Goal: Information Seeking & Learning: Learn about a topic

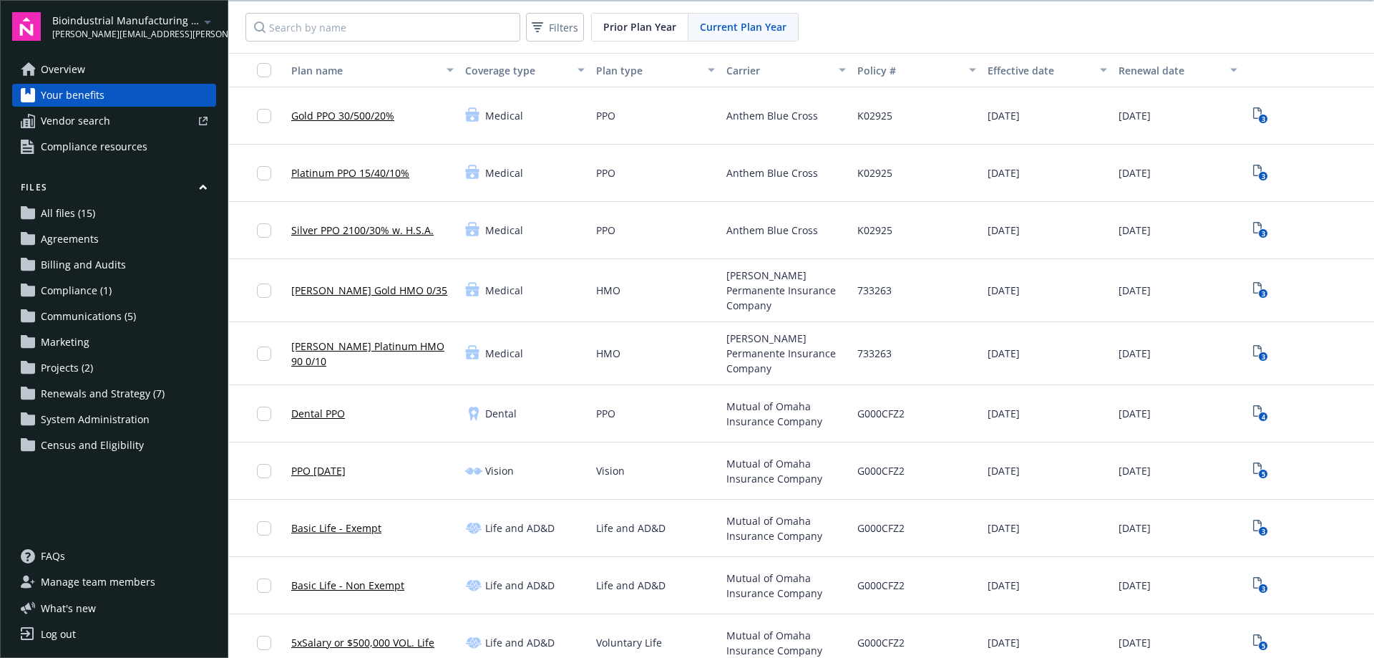
scroll to position [1, 0]
click at [138, 28] on span "[PERSON_NAME][EMAIL_ADDRESS][PERSON_NAME][DOMAIN_NAME]" at bounding box center [125, 34] width 147 height 13
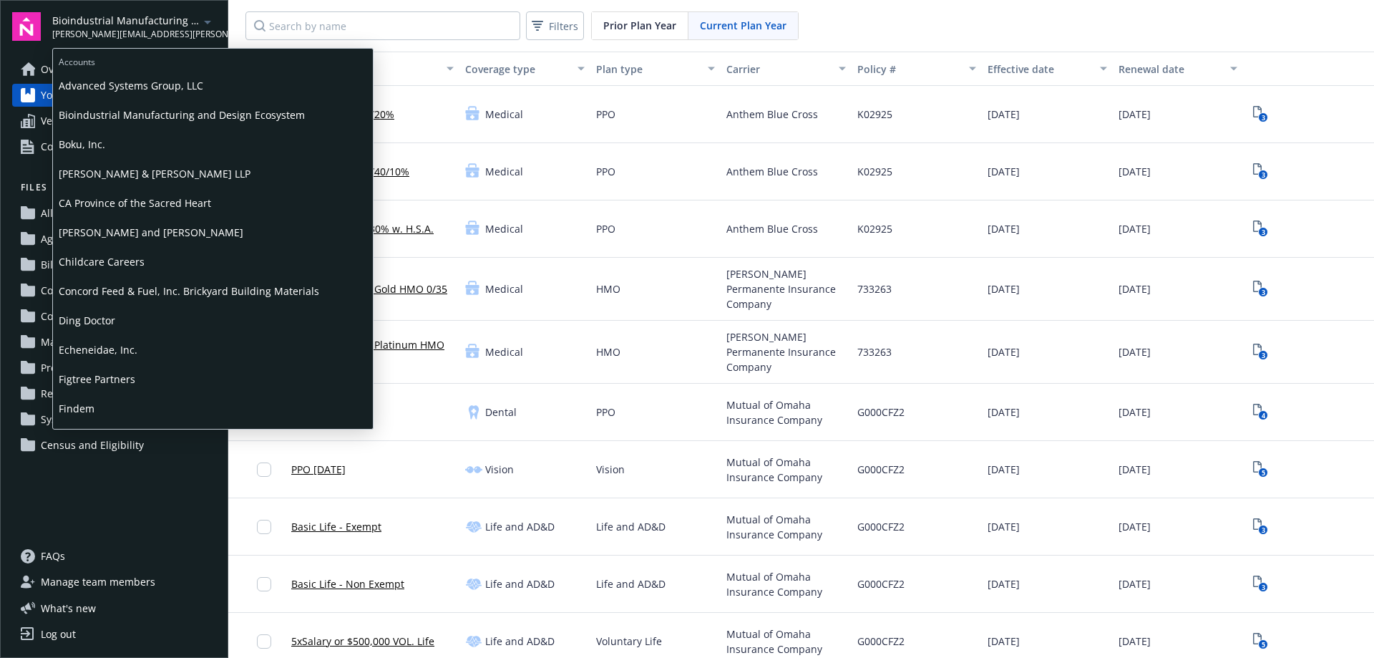
click at [109, 140] on span "Boku, Inc." at bounding box center [213, 144] width 308 height 29
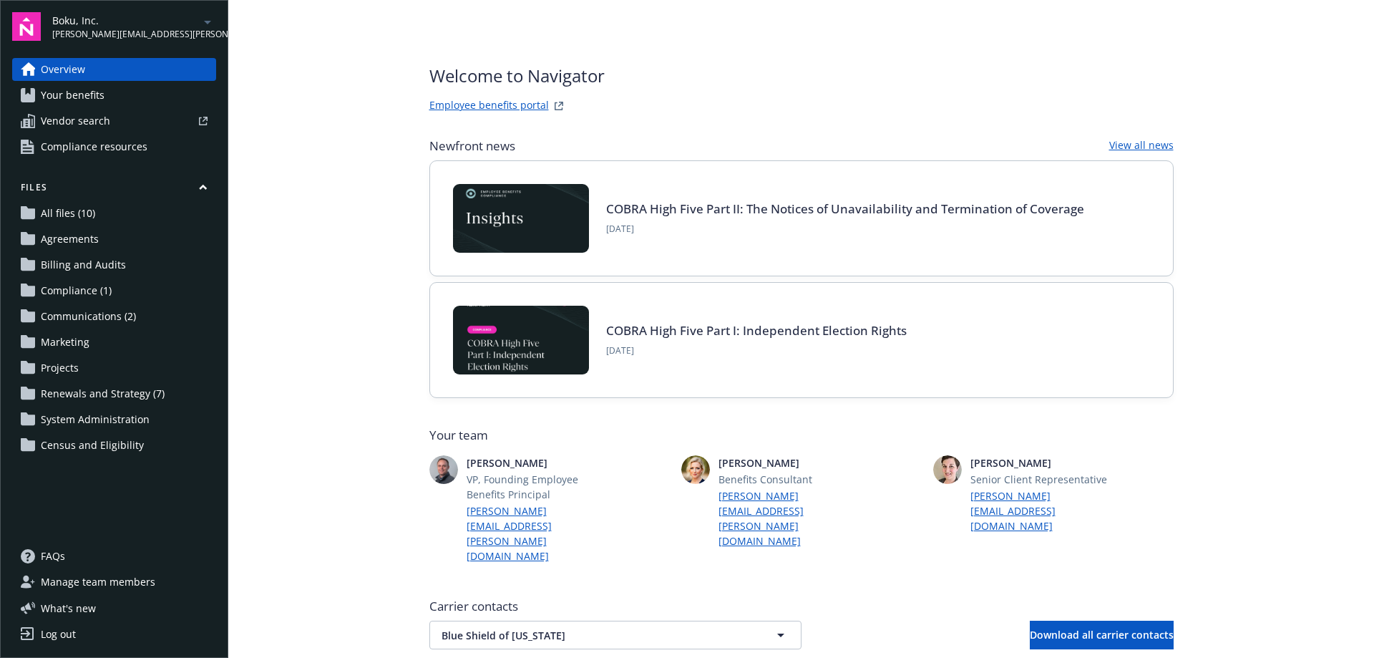
click at [166, 31] on span "[PERSON_NAME][EMAIL_ADDRESS][PERSON_NAME][DOMAIN_NAME]" at bounding box center [125, 34] width 147 height 13
click at [91, 588] on span "Manage team members" at bounding box center [98, 581] width 115 height 23
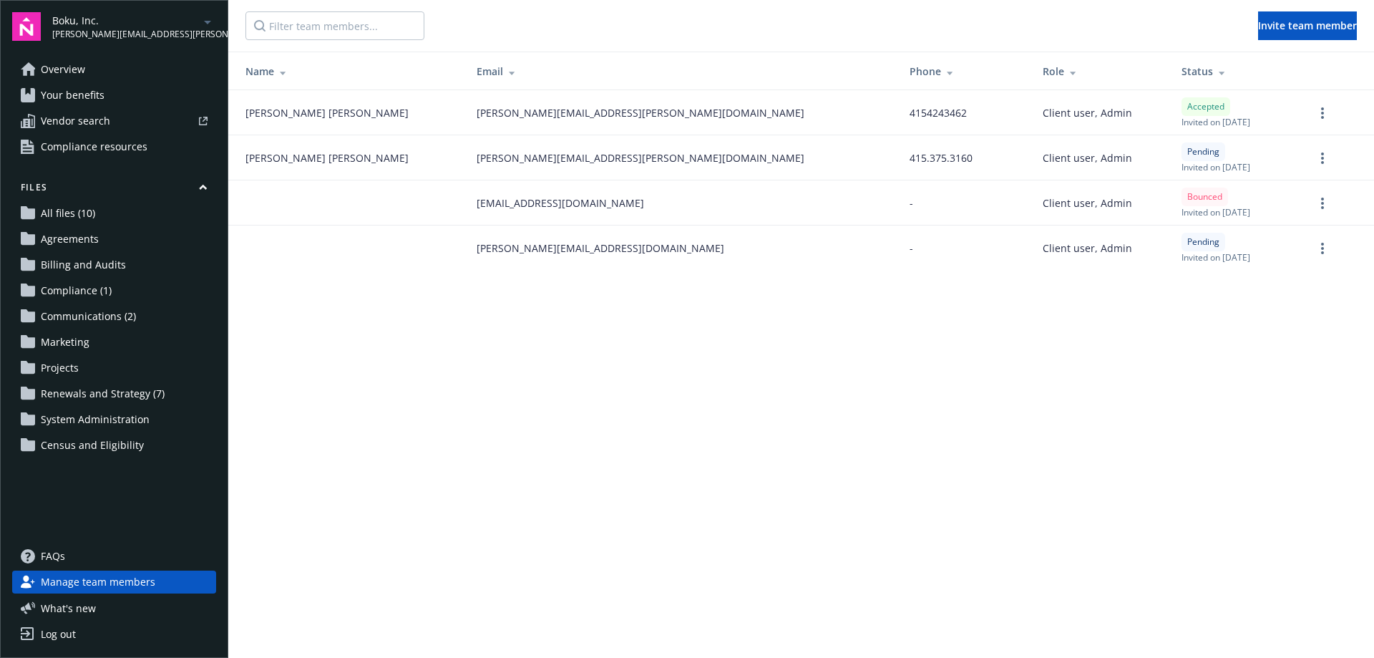
click at [67, 68] on span "Overview" at bounding box center [63, 69] width 44 height 23
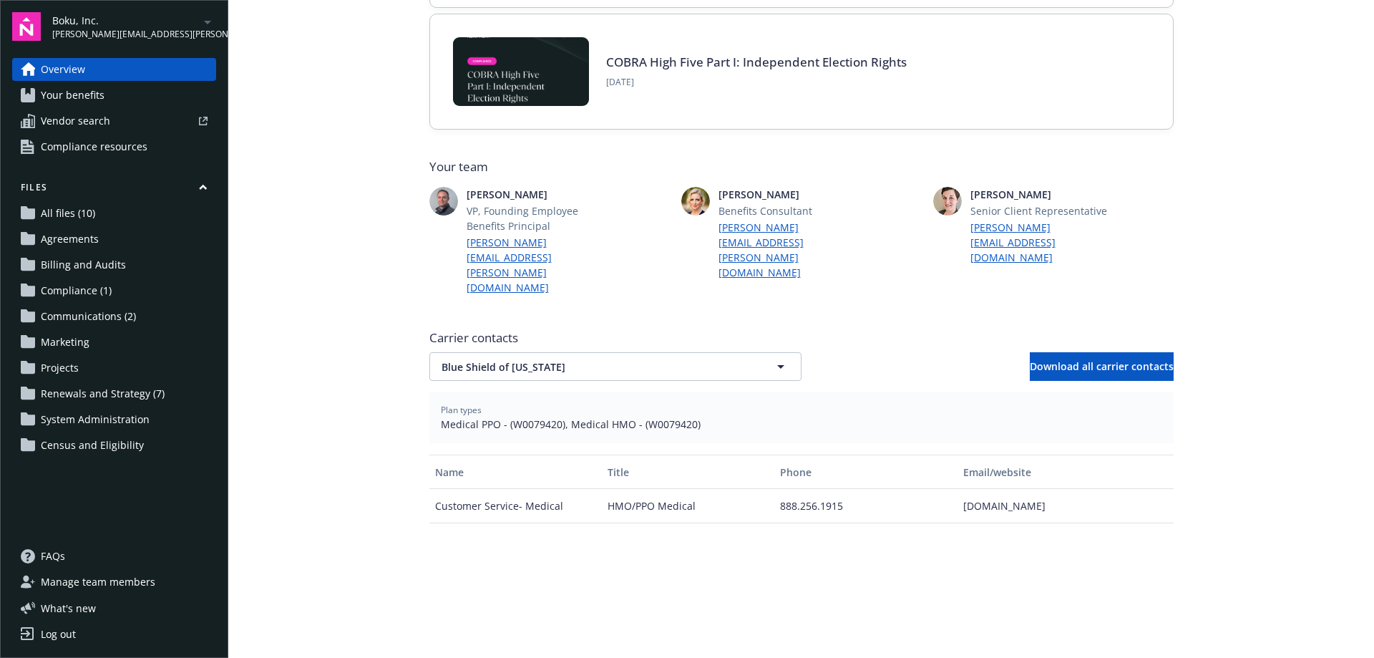
scroll to position [193, 0]
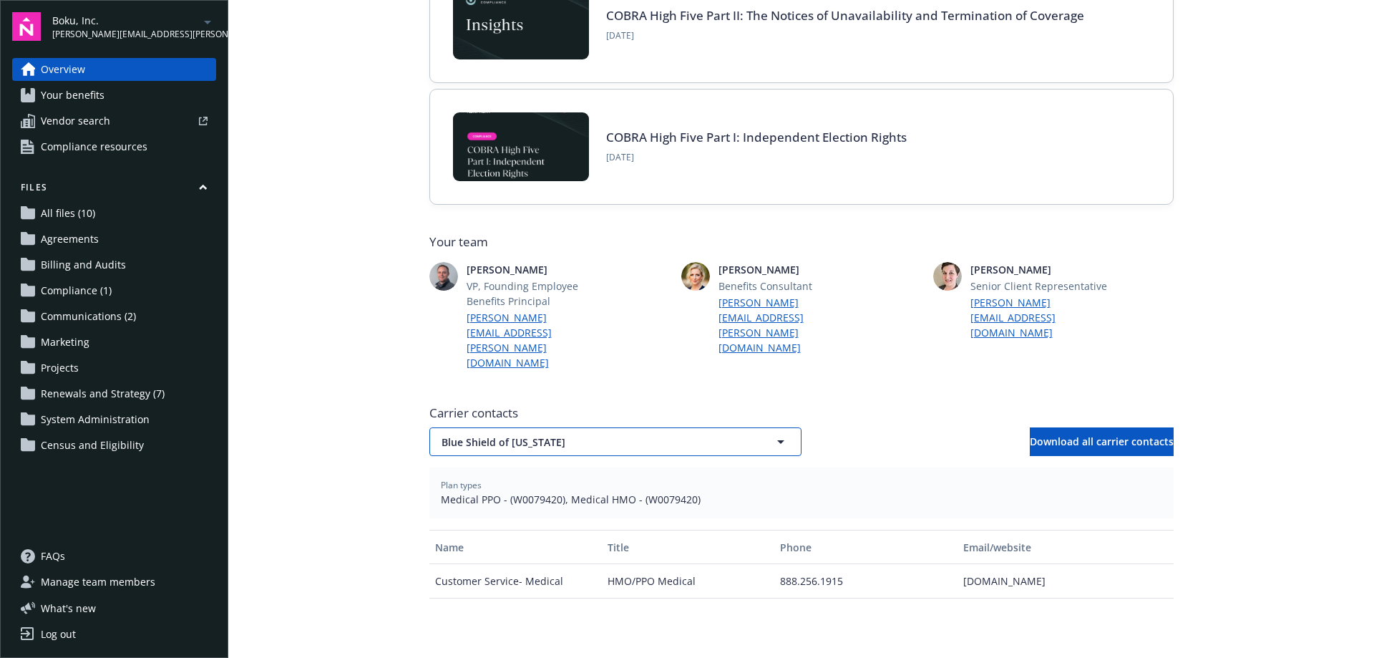
click at [614, 434] on span "Blue Shield of [US_STATE]" at bounding box center [591, 441] width 298 height 15
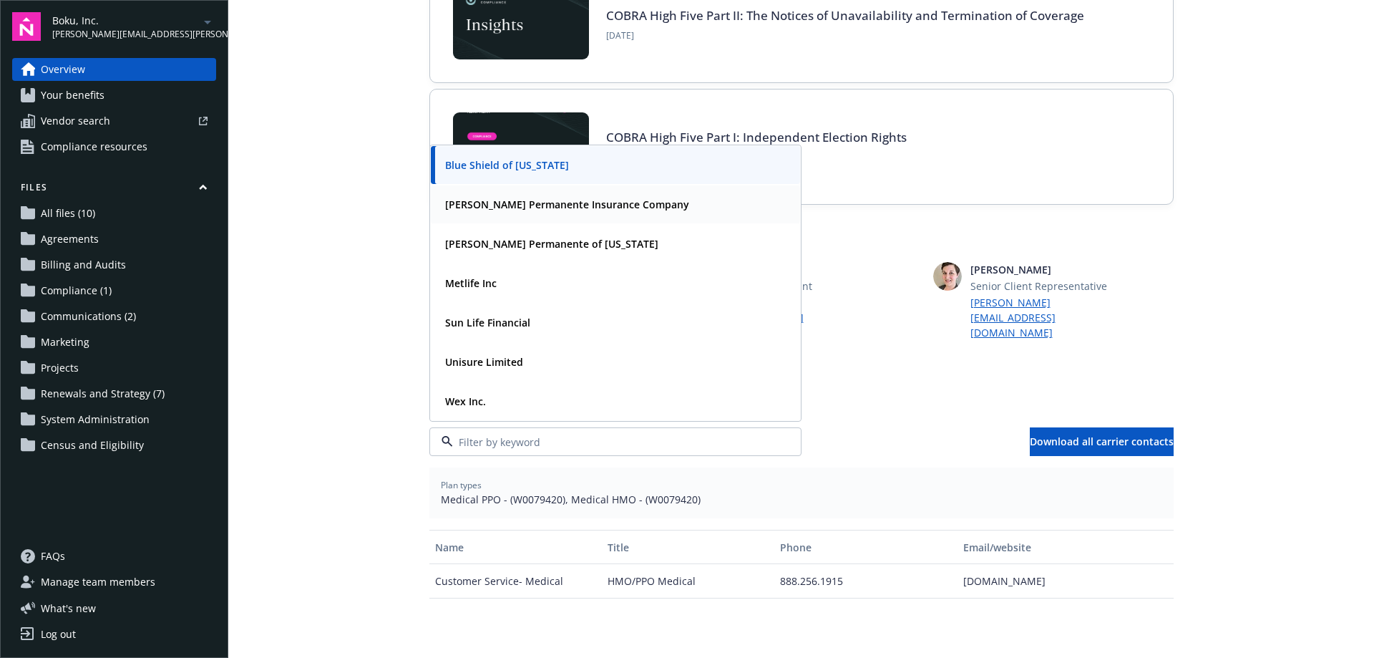
click at [509, 198] on strong "[PERSON_NAME] Permanente Insurance Company" at bounding box center [567, 205] width 244 height 14
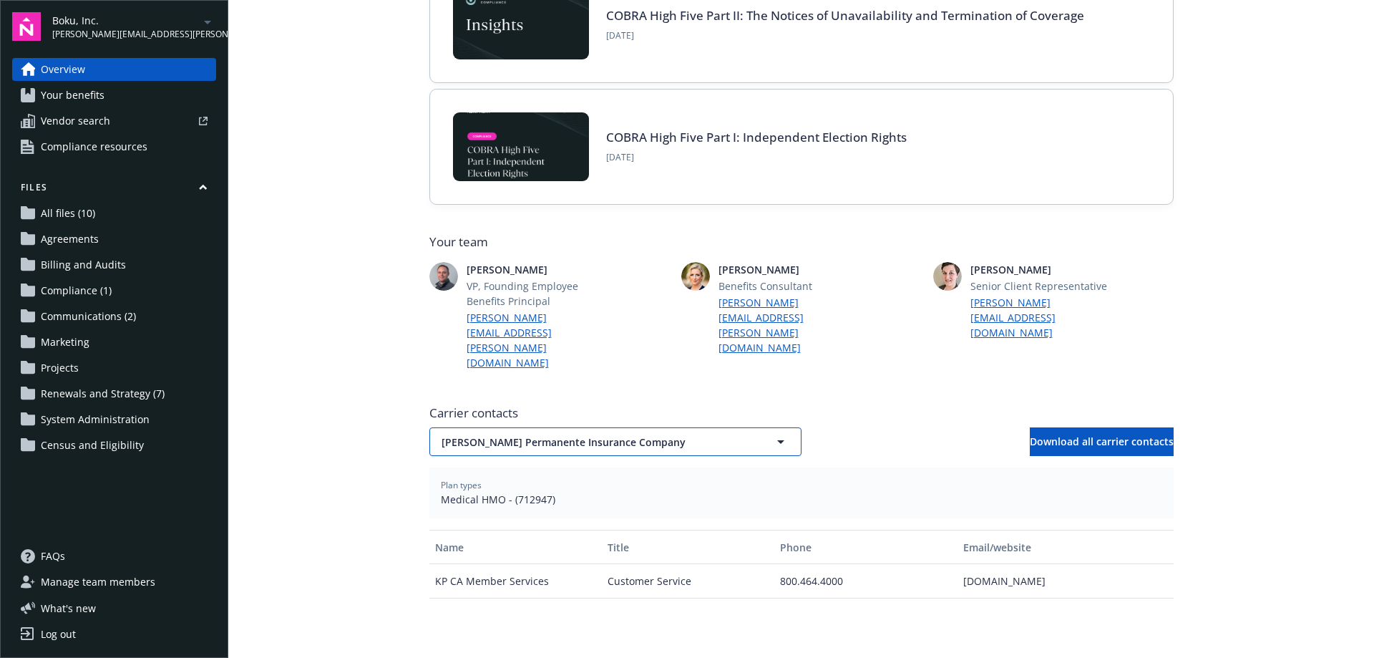
click at [648, 434] on span "[PERSON_NAME] Permanente Insurance Company" at bounding box center [591, 441] width 298 height 15
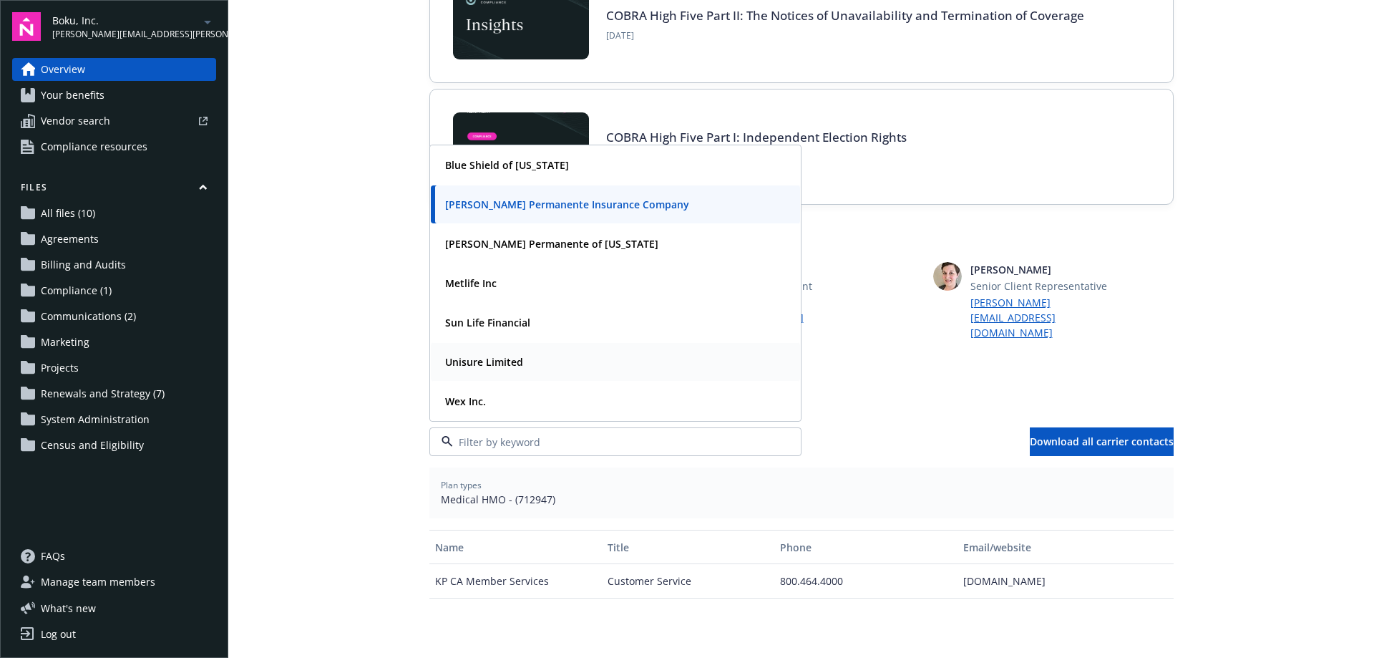
click at [501, 355] on strong "Unisure Limited" at bounding box center [484, 362] width 78 height 14
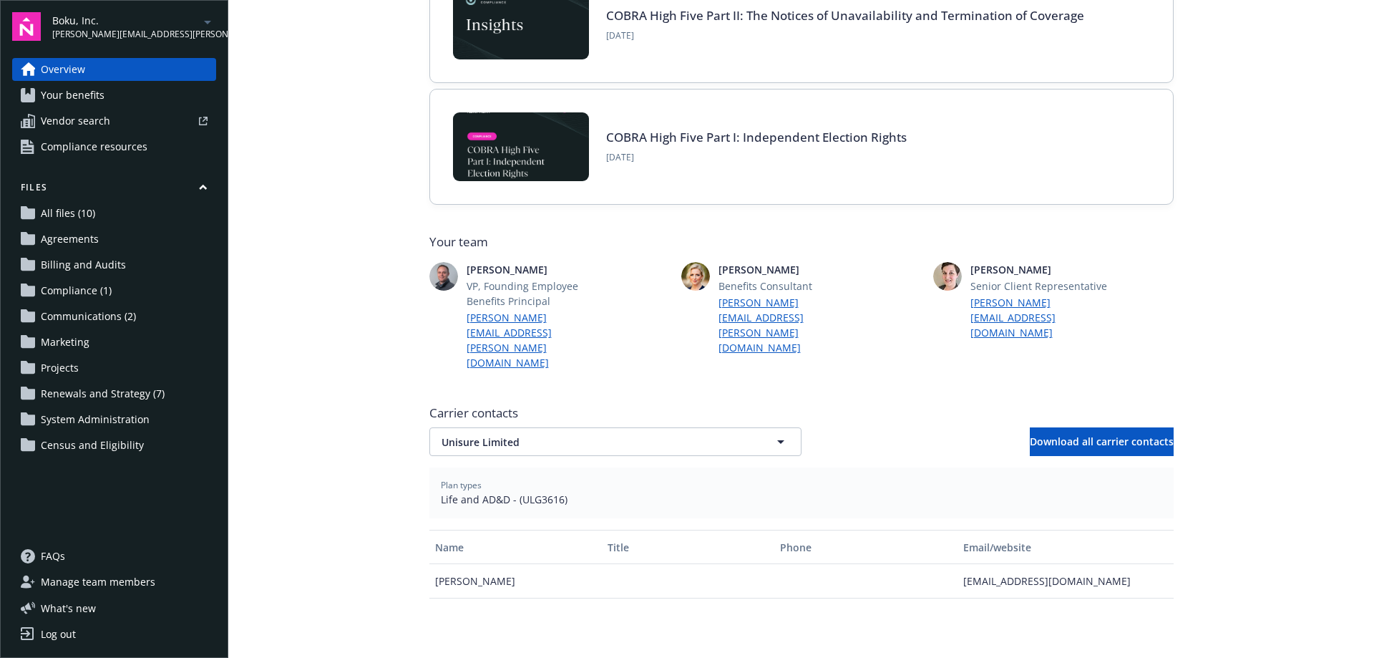
scroll to position [122, 0]
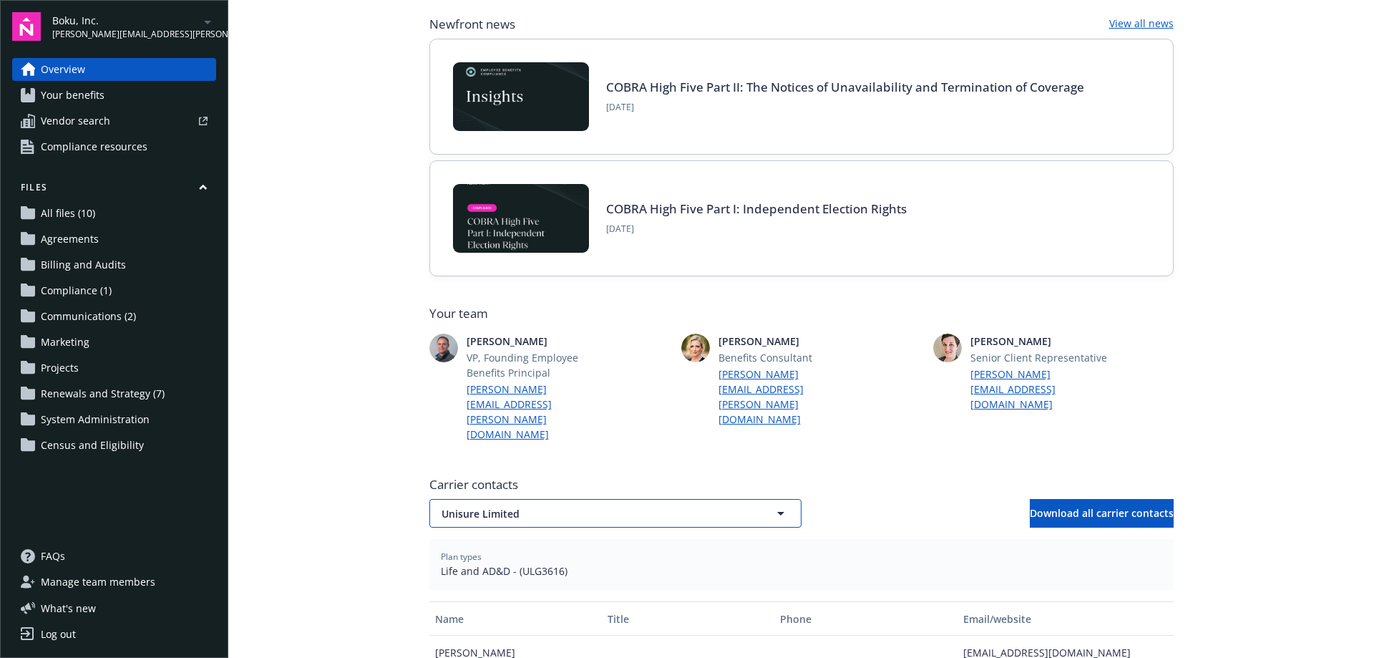
click at [531, 506] on span "Unisure Limited" at bounding box center [591, 513] width 298 height 15
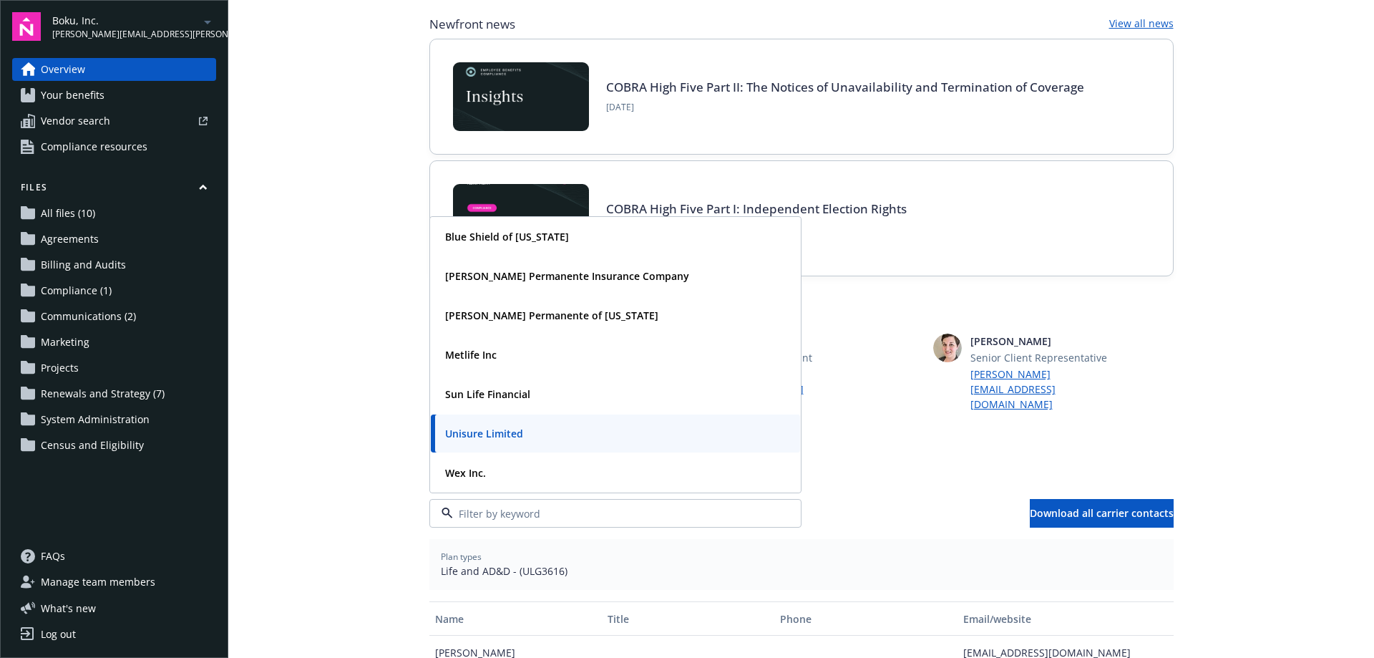
click at [339, 331] on main "Welcome to Navigator Employee benefits portal Newfront news View all news COBRA…" at bounding box center [801, 329] width 1146 height 658
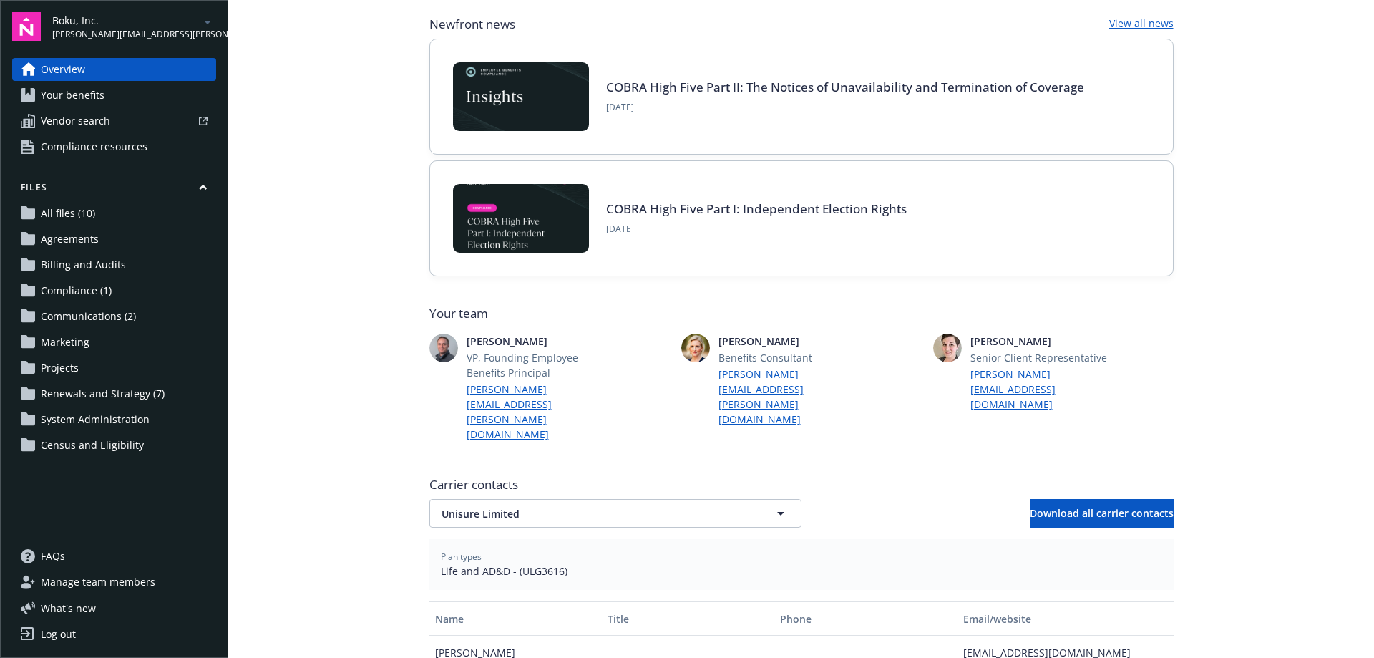
click at [95, 94] on span "Your benefits" at bounding box center [73, 95] width 64 height 23
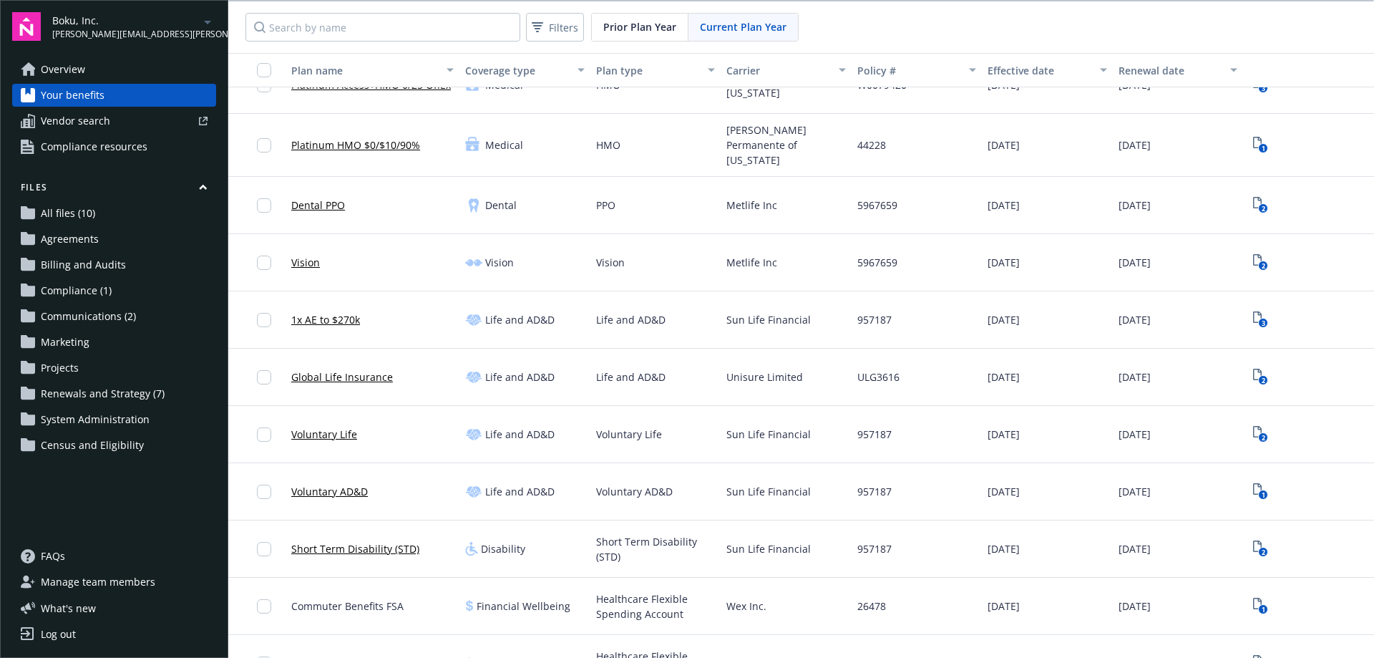
scroll to position [215, 0]
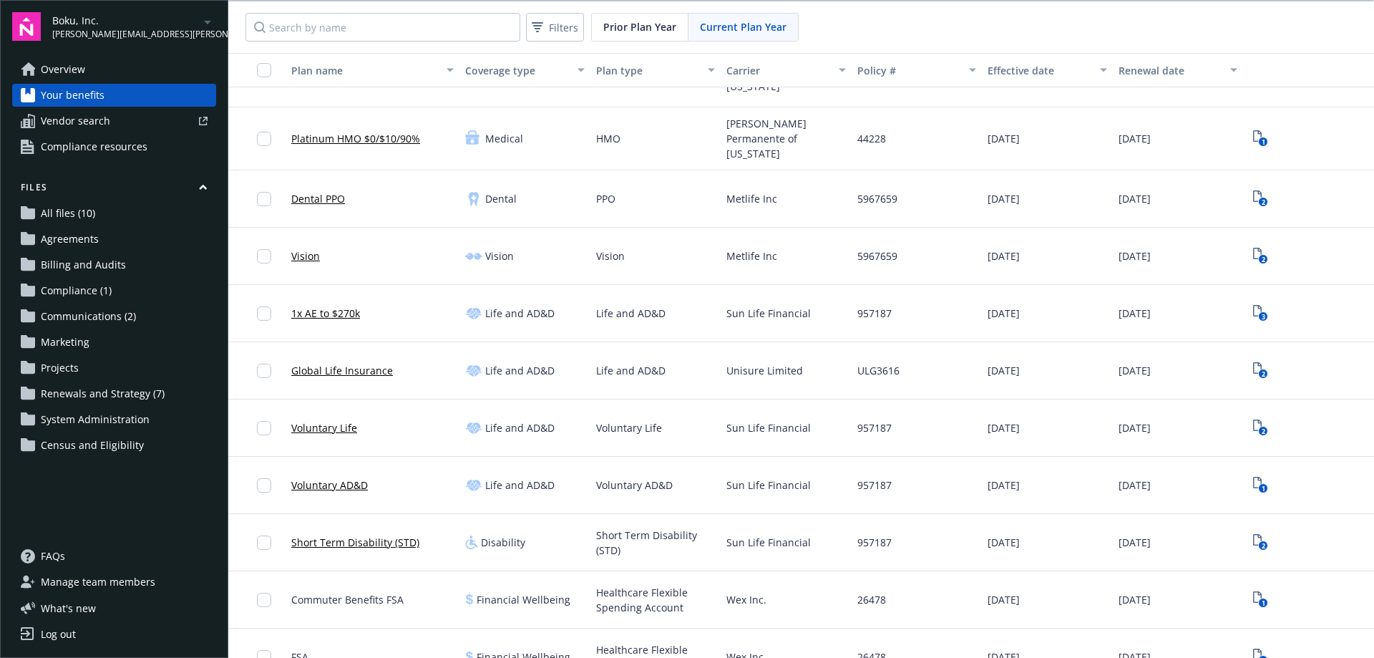
click at [364, 363] on link "Global Life Insurance" at bounding box center [342, 370] width 102 height 15
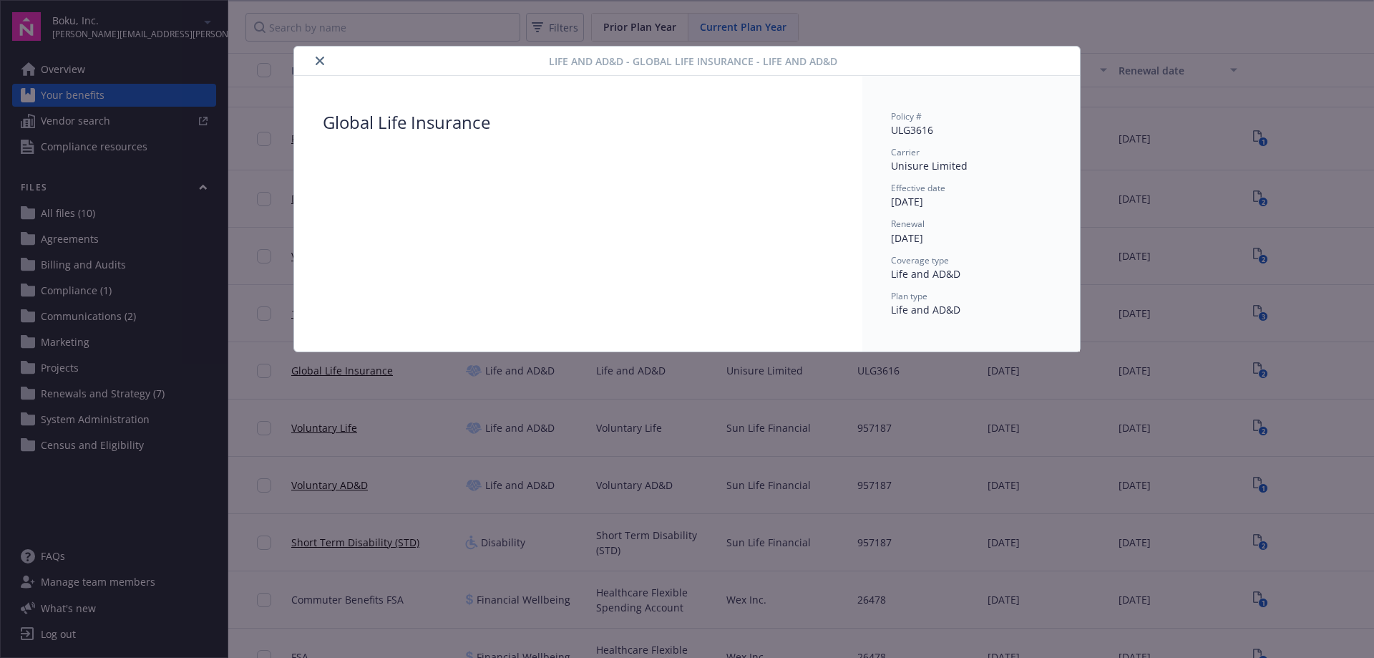
click at [316, 62] on icon "close" at bounding box center [320, 61] width 9 height 9
